Goal: Task Accomplishment & Management: Use online tool/utility

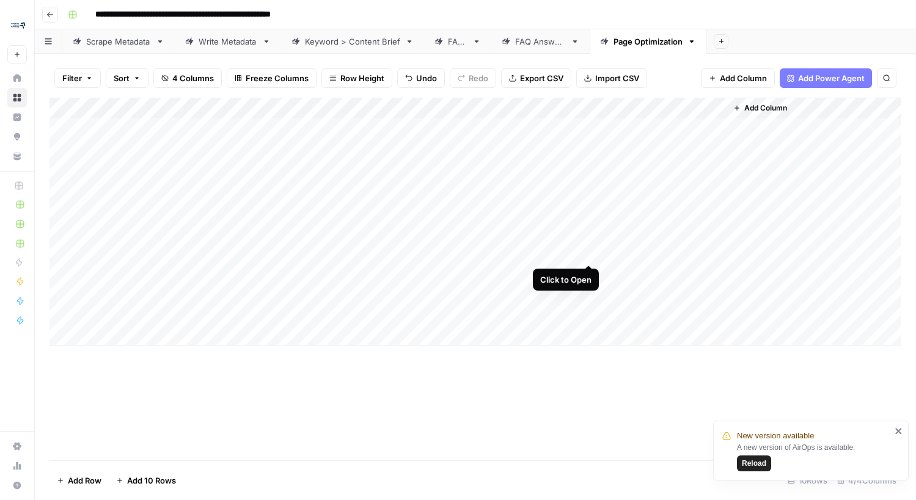
click at [586, 252] on div "Add Column" at bounding box center [475, 222] width 852 height 248
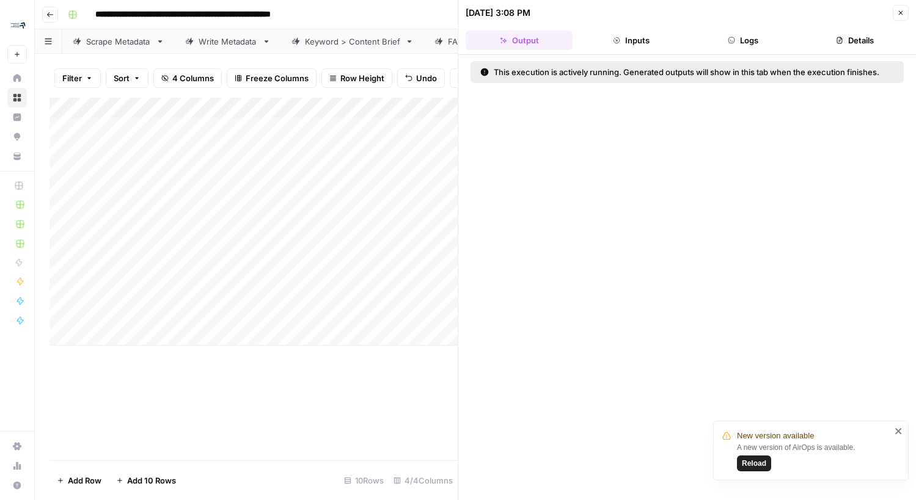
click at [838, 42] on icon "button" at bounding box center [839, 40] width 7 height 7
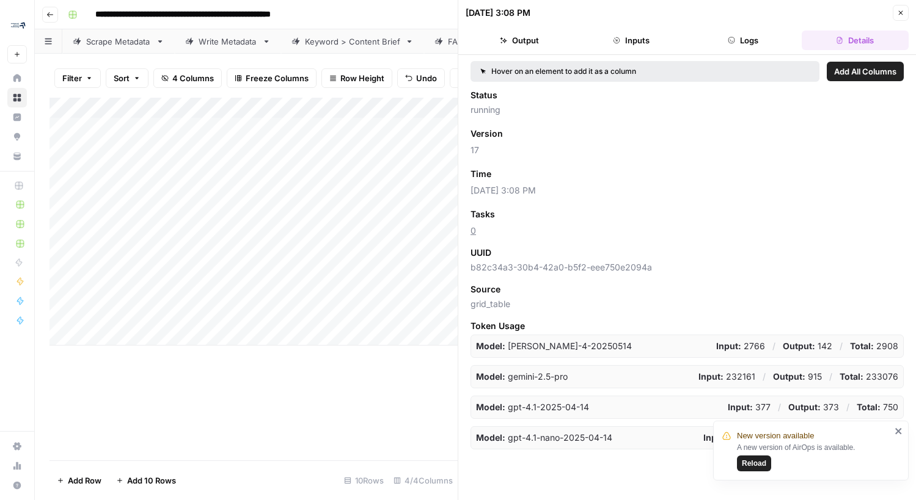
click at [385, 128] on div "Add Column" at bounding box center [253, 222] width 408 height 248
click at [895, 13] on button "Close" at bounding box center [900, 13] width 16 height 16
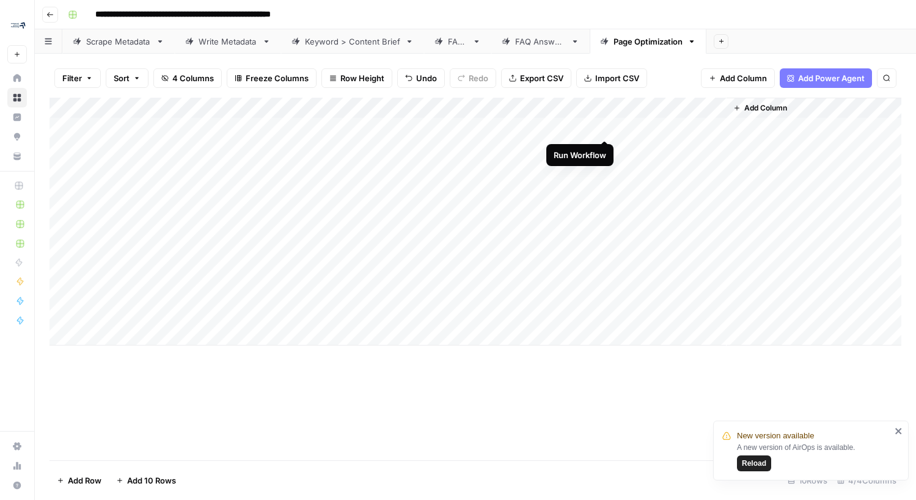
click at [605, 128] on div "Add Column" at bounding box center [475, 222] width 852 height 248
